Goal: Navigation & Orientation: Find specific page/section

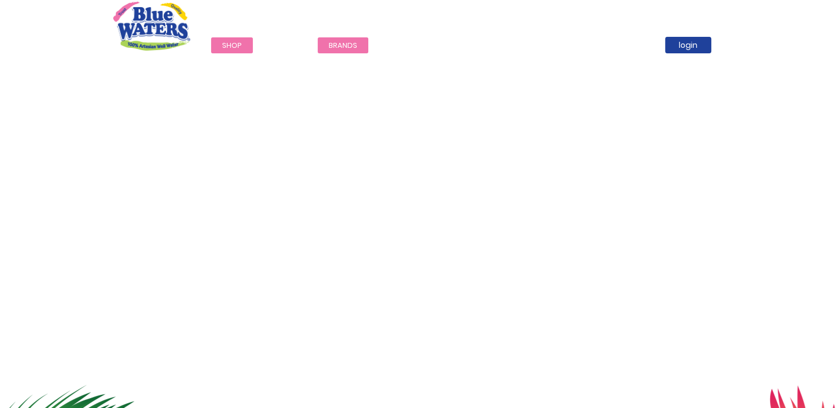
click at [334, 42] on span "Brands" at bounding box center [343, 45] width 29 height 10
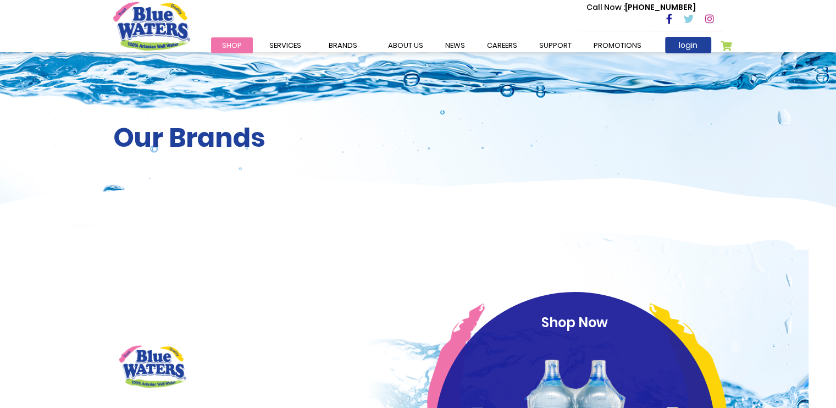
click at [345, 73] on div "Our Brands" at bounding box center [418, 139] width 836 height 174
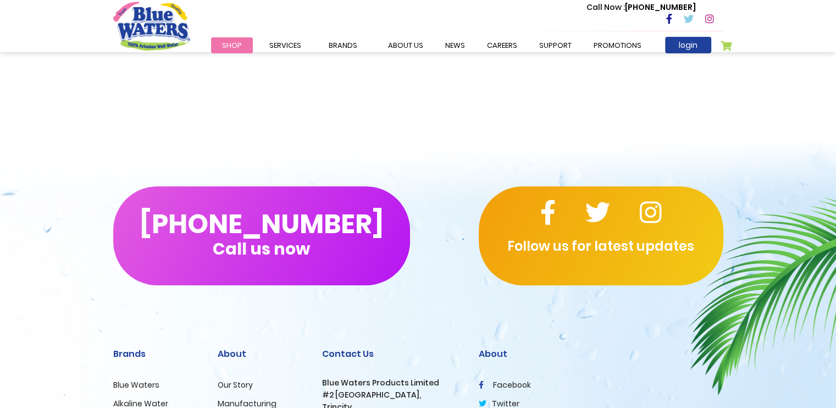
scroll to position [3423, 0]
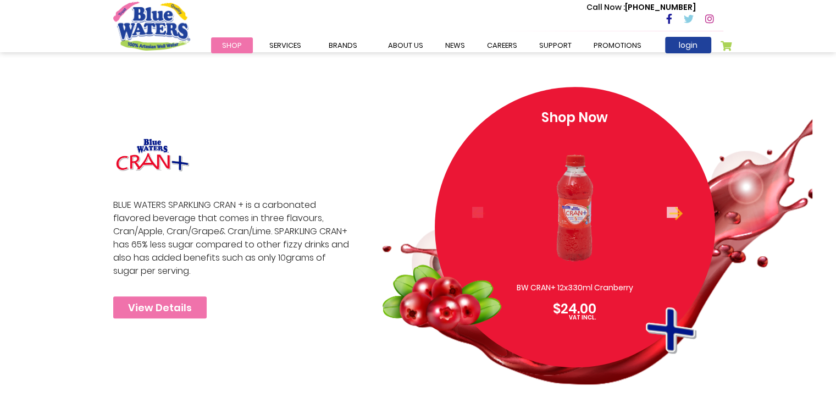
scroll to position [563, 0]
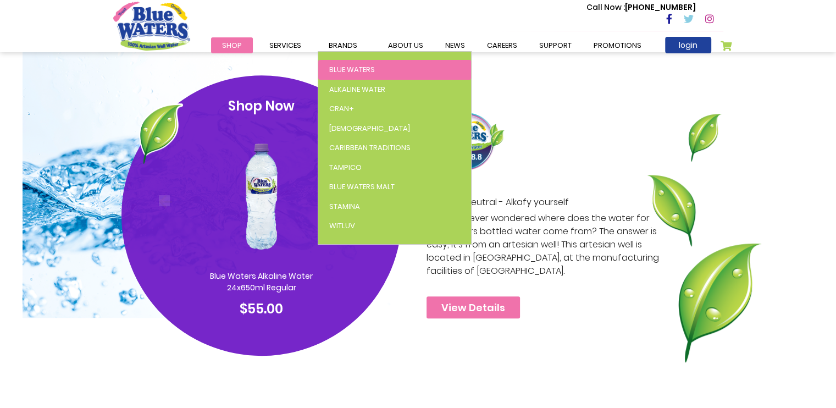
click at [346, 66] on span "Blue Waters" at bounding box center [352, 69] width 46 height 10
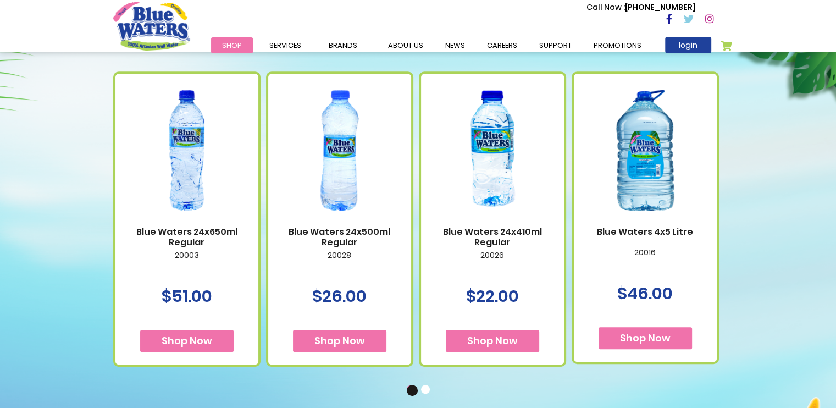
scroll to position [641, 0]
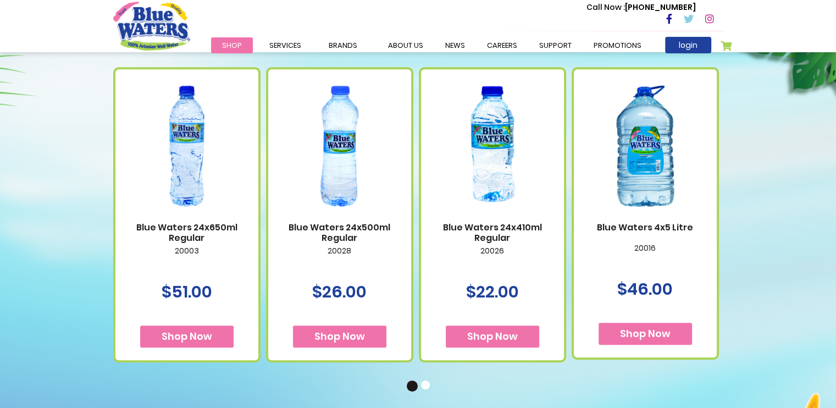
click at [759, 155] on div "Available Packaging Blue Waters 24x650ml Regular 20003 $51.00 Shop Now" at bounding box center [418, 203] width 836 height 527
